Goal: Information Seeking & Learning: Learn about a topic

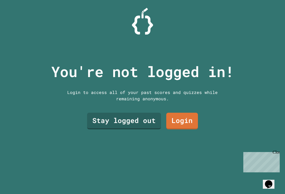
click at [126, 124] on link "Stay logged out" at bounding box center [124, 121] width 74 height 17
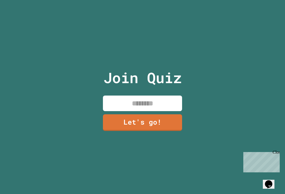
click at [151, 108] on input at bounding box center [142, 104] width 79 height 16
type input "****"
click at [163, 131] on link "Let's go!" at bounding box center [142, 122] width 79 height 17
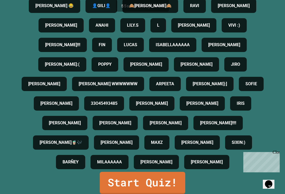
click at [142, 190] on link "Start Quiz!" at bounding box center [143, 183] width 86 height 22
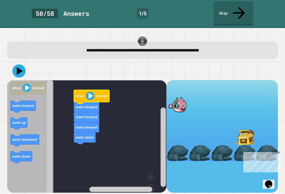
click at [92, 92] on image "Blockly Workspace" at bounding box center [90, 96] width 8 height 8
click at [17, 67] on icon at bounding box center [20, 71] width 6 height 8
click at [18, 64] on icon at bounding box center [18, 70] width 13 height 13
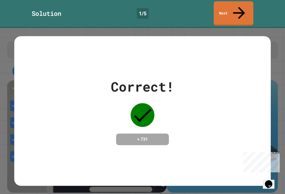
click at [171, 145] on div "Correct! + 731" at bounding box center [142, 111] width 63 height 68
click at [172, 154] on div "Correct! + 731" at bounding box center [142, 111] width 257 height 150
click at [182, 164] on div "Correct! + 731" at bounding box center [142, 111] width 257 height 150
click at [186, 160] on div "Correct! + 731" at bounding box center [142, 111] width 257 height 150
click at [188, 147] on div "Correct! + 731" at bounding box center [142, 111] width 257 height 150
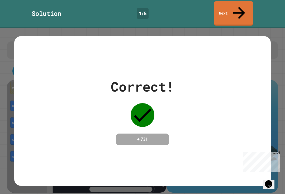
click at [184, 153] on div "Correct! + 731" at bounding box center [142, 111] width 257 height 150
click at [190, 174] on div "Correct! + 731" at bounding box center [142, 111] width 257 height 150
click at [186, 172] on div "Correct! + 731" at bounding box center [142, 111] width 257 height 150
click at [190, 156] on div "Correct! + 731" at bounding box center [142, 111] width 257 height 150
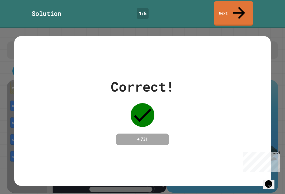
click at [182, 178] on div "Correct! + 731" at bounding box center [142, 111] width 257 height 150
click at [234, 10] on link "Next" at bounding box center [234, 13] width 40 height 24
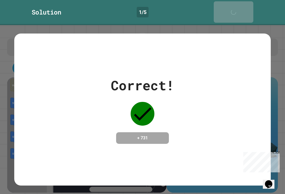
click at [246, 8] on link "Next" at bounding box center [234, 11] width 40 height 21
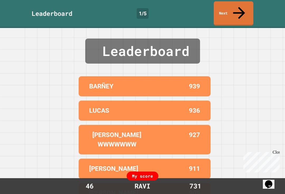
click at [234, 9] on link "Next" at bounding box center [234, 13] width 40 height 24
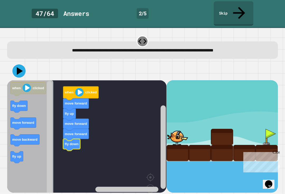
click at [18, 67] on icon at bounding box center [20, 71] width 6 height 8
click at [63, 135] on rect "Blockly Workspace" at bounding box center [87, 147] width 160 height 134
click at [20, 64] on icon at bounding box center [18, 70] width 13 height 13
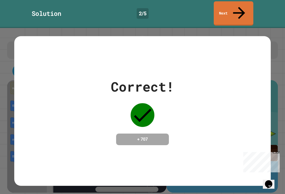
click at [235, 8] on link "Next" at bounding box center [234, 13] width 40 height 24
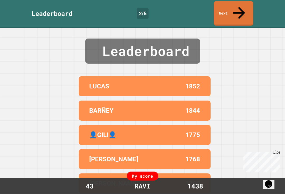
click at [238, 9] on icon at bounding box center [239, 13] width 18 height 18
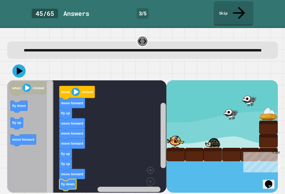
click at [238, 6] on icon at bounding box center [239, 13] width 18 height 18
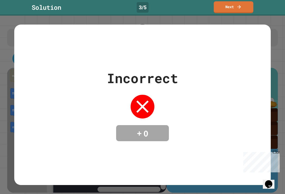
click at [272, 57] on div "Incorrect + 0" at bounding box center [142, 105] width 285 height 179
click at [280, 55] on div "Incorrect + 0" at bounding box center [142, 105] width 285 height 179
click at [239, 8] on icon at bounding box center [239, 6] width 5 height 5
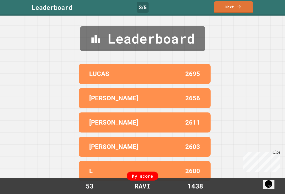
click at [236, 11] on link "Next" at bounding box center [234, 7] width 40 height 12
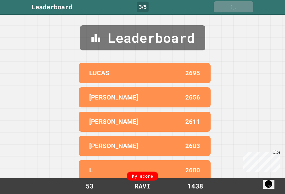
click at [236, 10] on link "Next" at bounding box center [234, 6] width 40 height 11
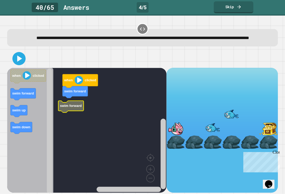
click at [61, 125] on rect "Blockly Workspace" at bounding box center [87, 131] width 160 height 127
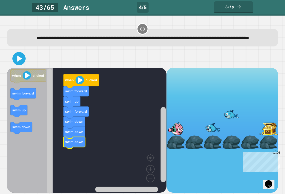
click at [21, 62] on icon at bounding box center [19, 59] width 5 height 6
click at [24, 129] on text "swim down" at bounding box center [21, 127] width 18 height 4
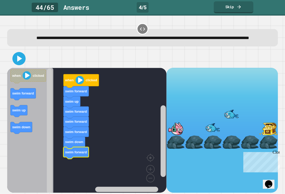
click at [17, 62] on icon at bounding box center [19, 59] width 5 height 6
